Goal: Go to known website: Access a specific website the user already knows

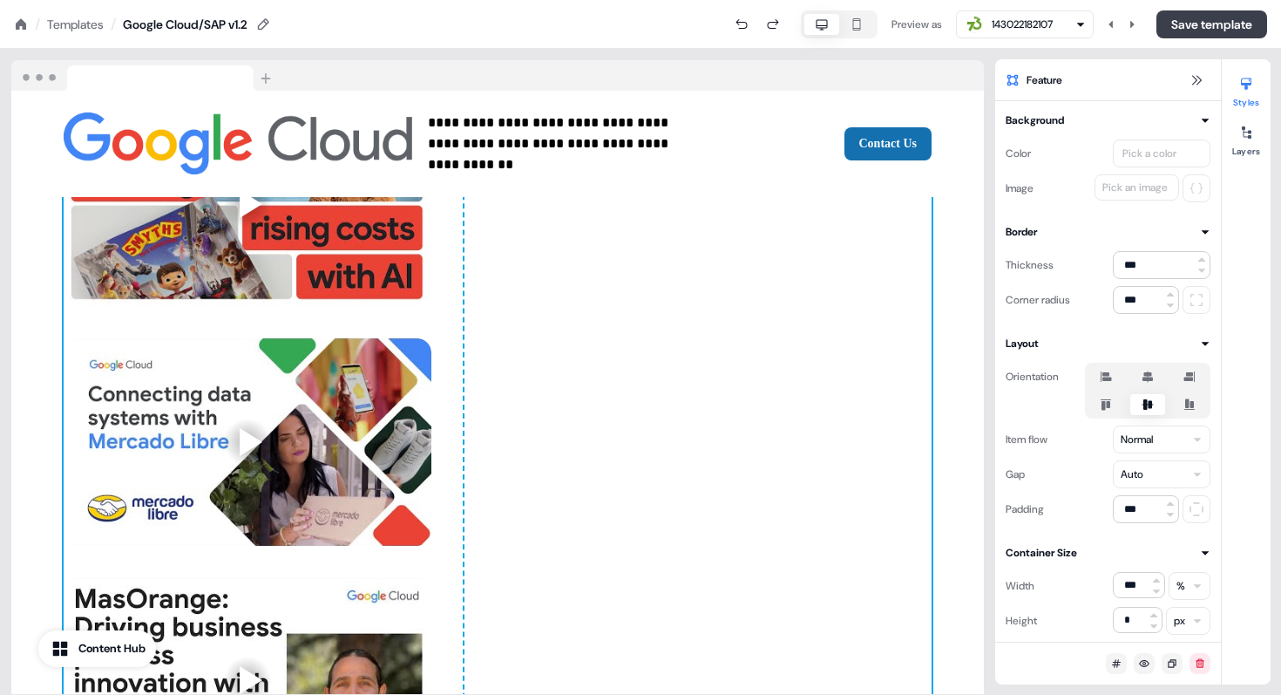
scroll to position [2222, 0]
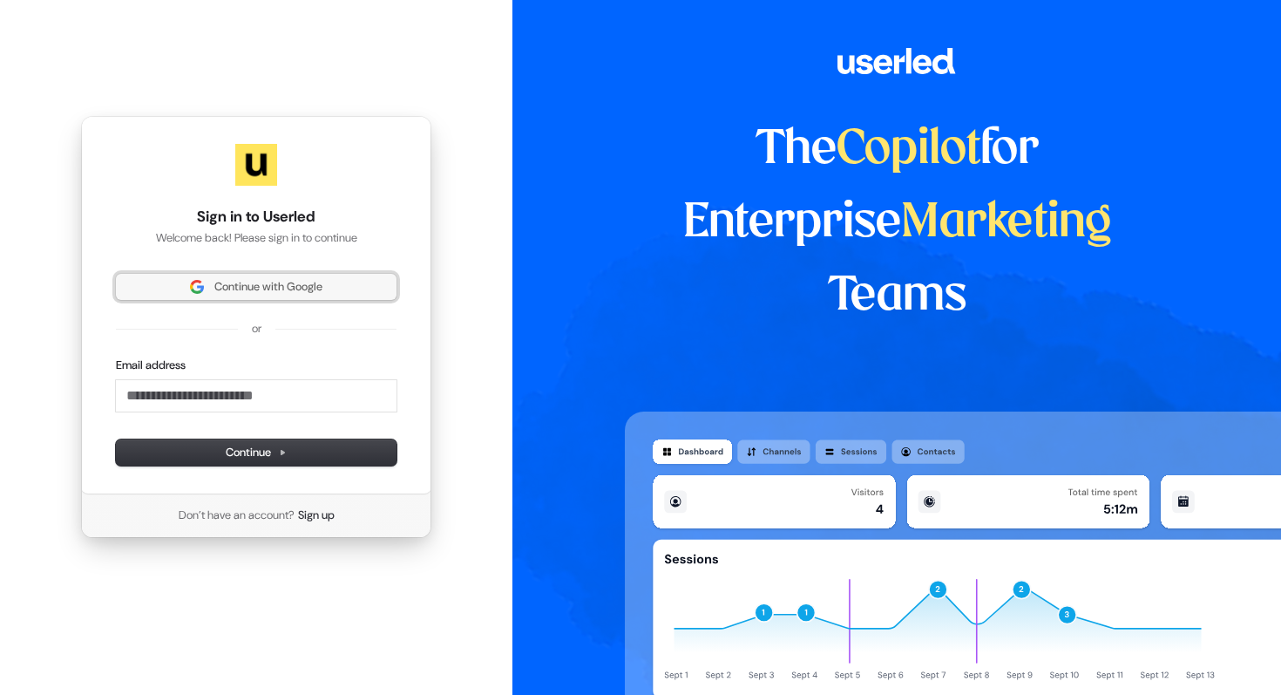
click at [241, 285] on span "Continue with Google" at bounding box center [268, 287] width 108 height 16
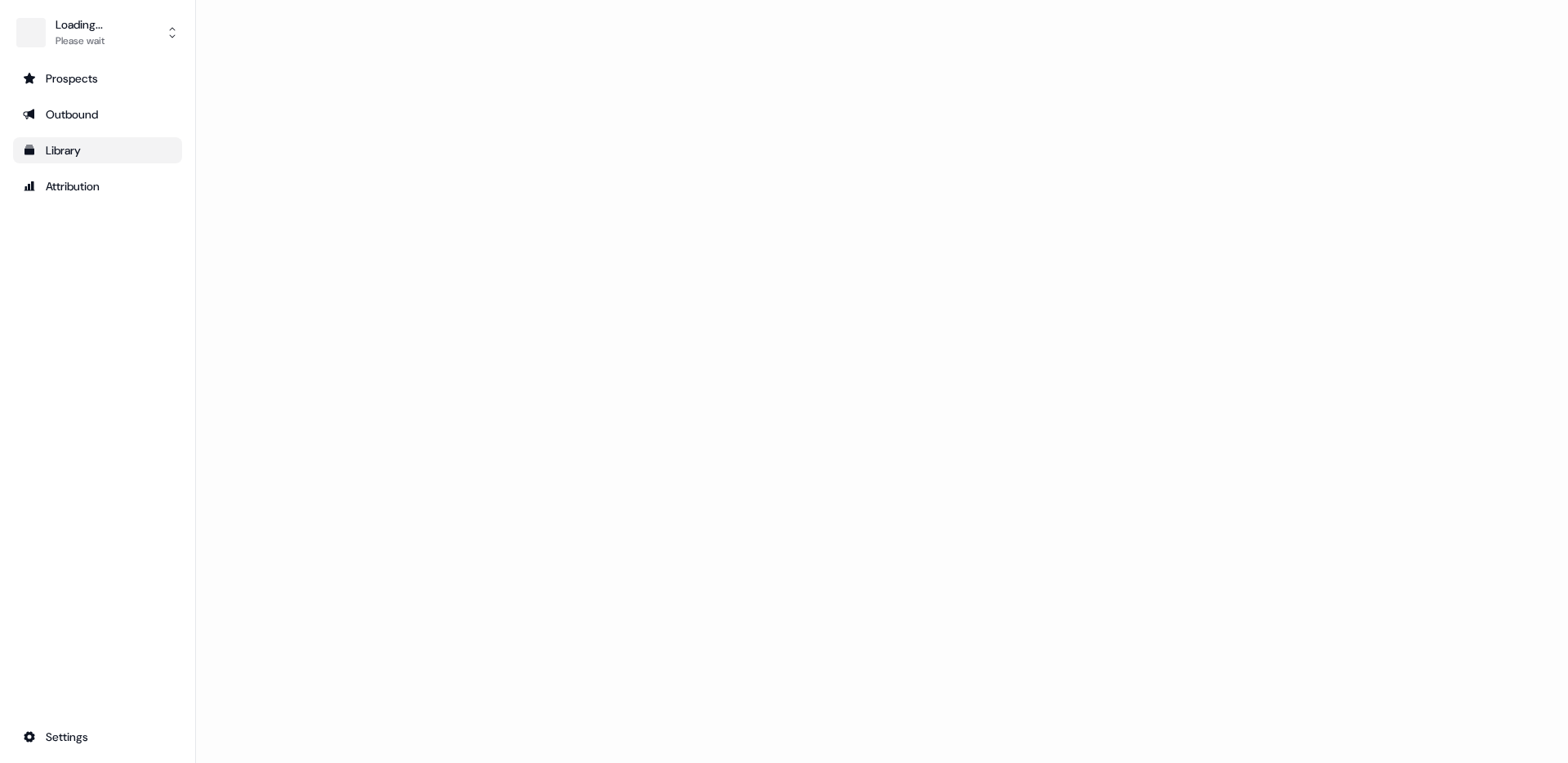
click at [79, 147] on div "Library" at bounding box center [97, 150] width 149 height 16
